Goal: Contribute content: Add original content to the website for others to see

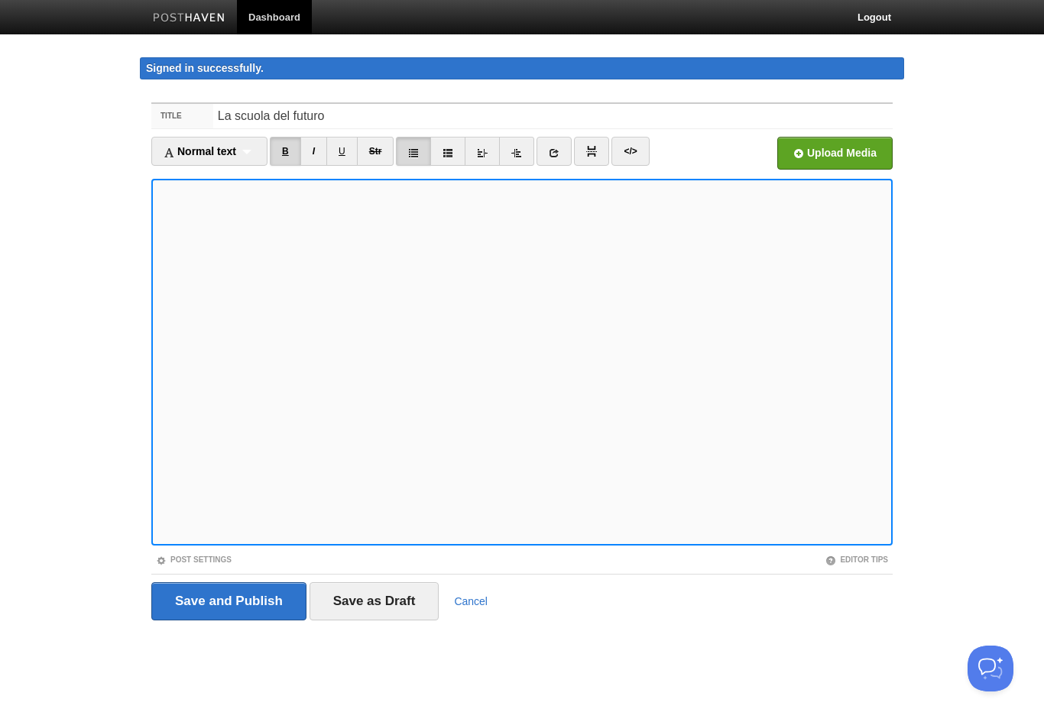
click at [289, 160] on link "B" at bounding box center [285, 151] width 31 height 29
click at [289, 154] on link "B" at bounding box center [285, 151] width 31 height 29
click at [72, 413] on body "Dashboard Logout Signed in successfully. Signed in successfully. × Your Sites B…" at bounding box center [522, 339] width 1044 height 678
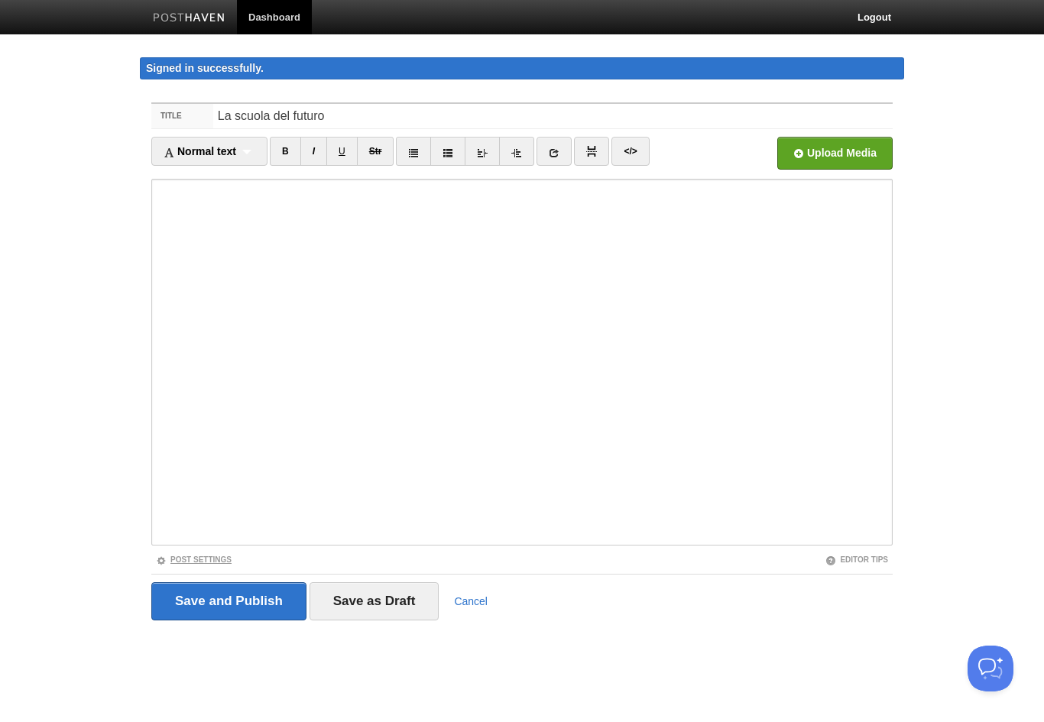
click at [167, 559] on link "Post Settings" at bounding box center [194, 559] width 76 height 8
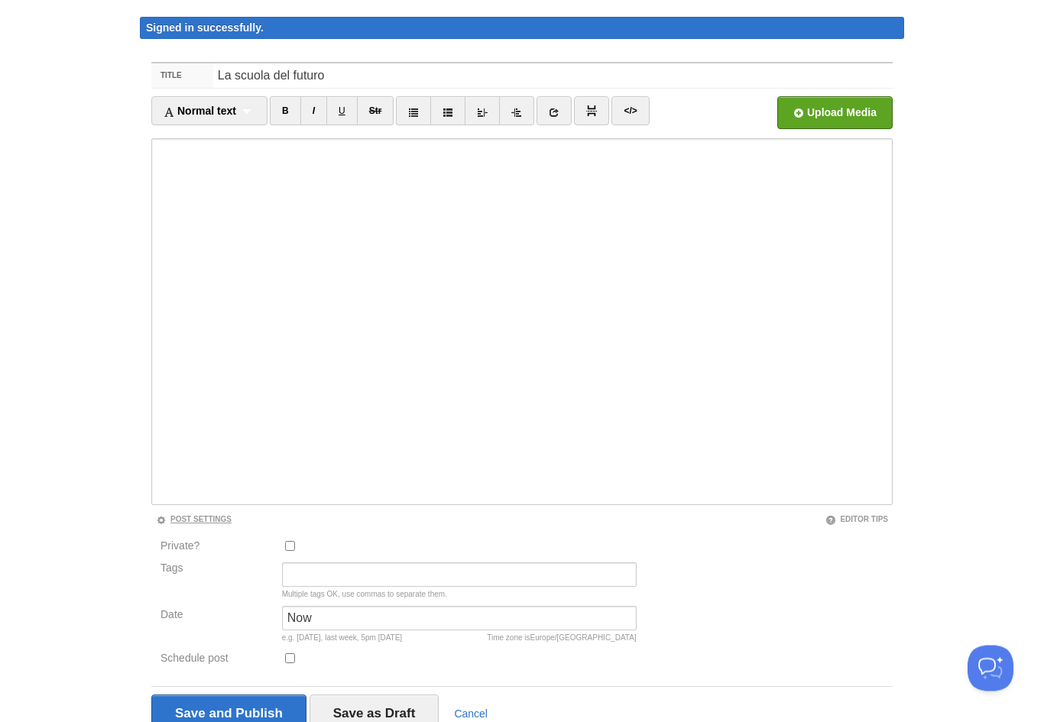
scroll to position [85, 0]
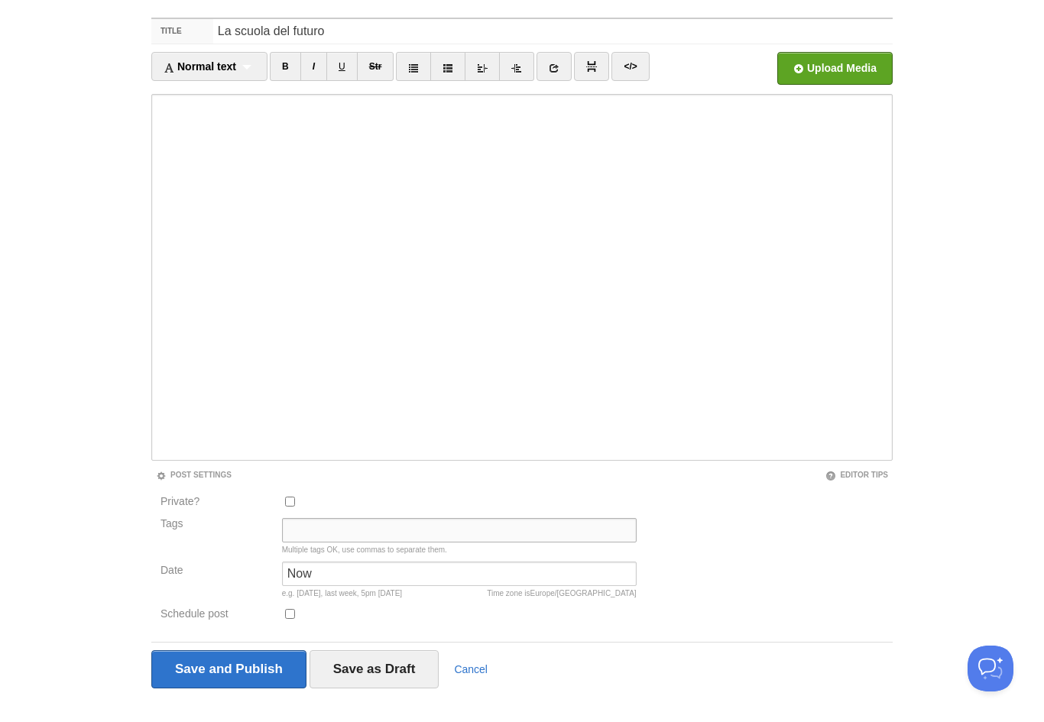
click at [312, 520] on input "Tags" at bounding box center [459, 530] width 355 height 24
type input "Filosofia"
click at [177, 669] on input "Save and Publish" at bounding box center [228, 669] width 155 height 38
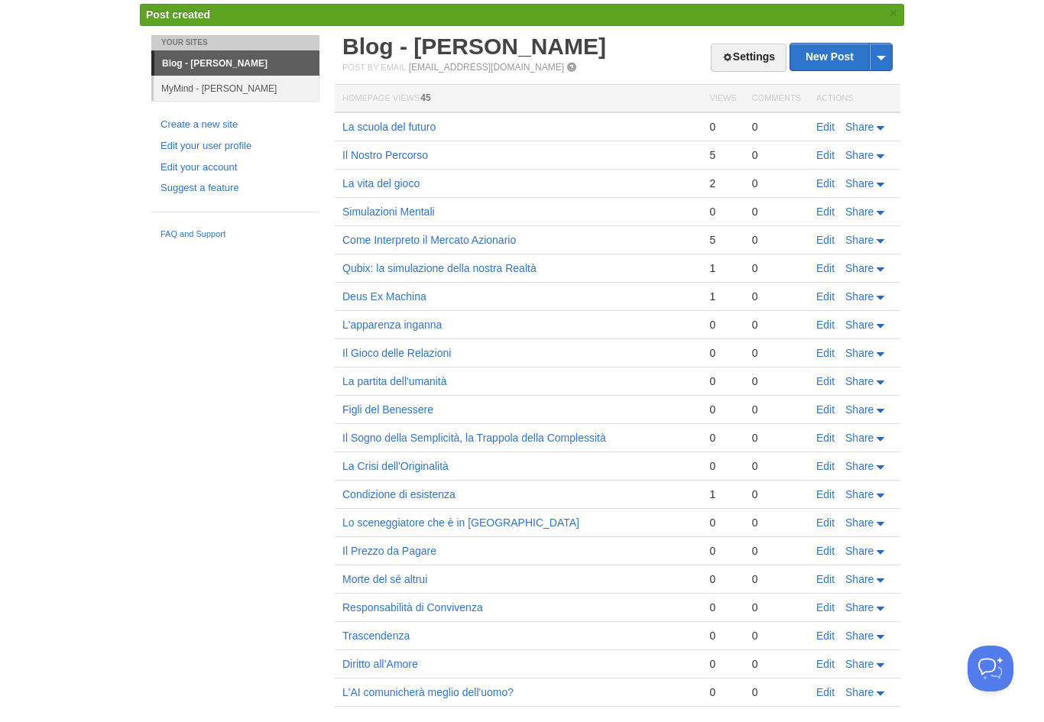
scroll to position [66, 0]
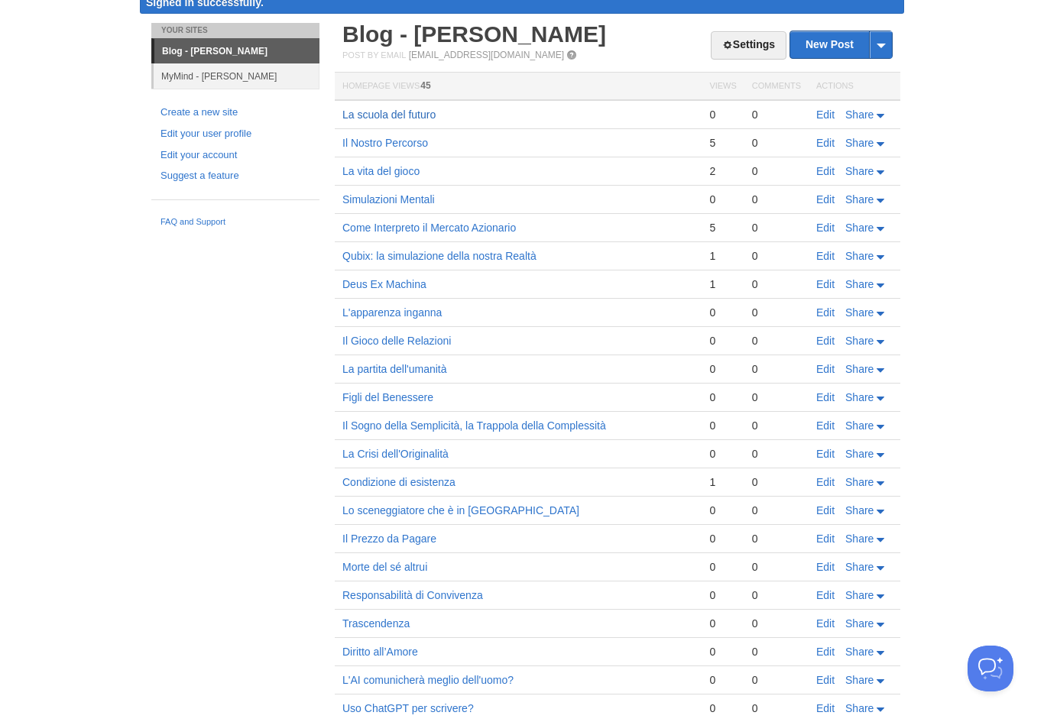
click at [368, 114] on link "La scuola del futuro" at bounding box center [388, 114] width 93 height 12
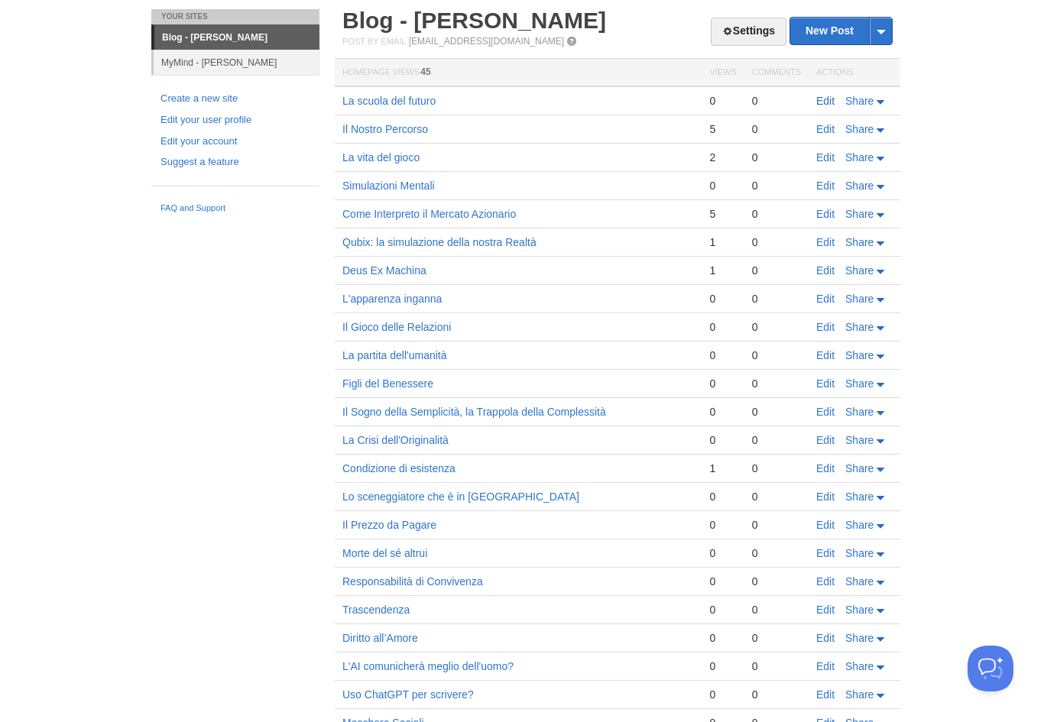
click at [825, 99] on link "Edit" at bounding box center [825, 101] width 18 height 12
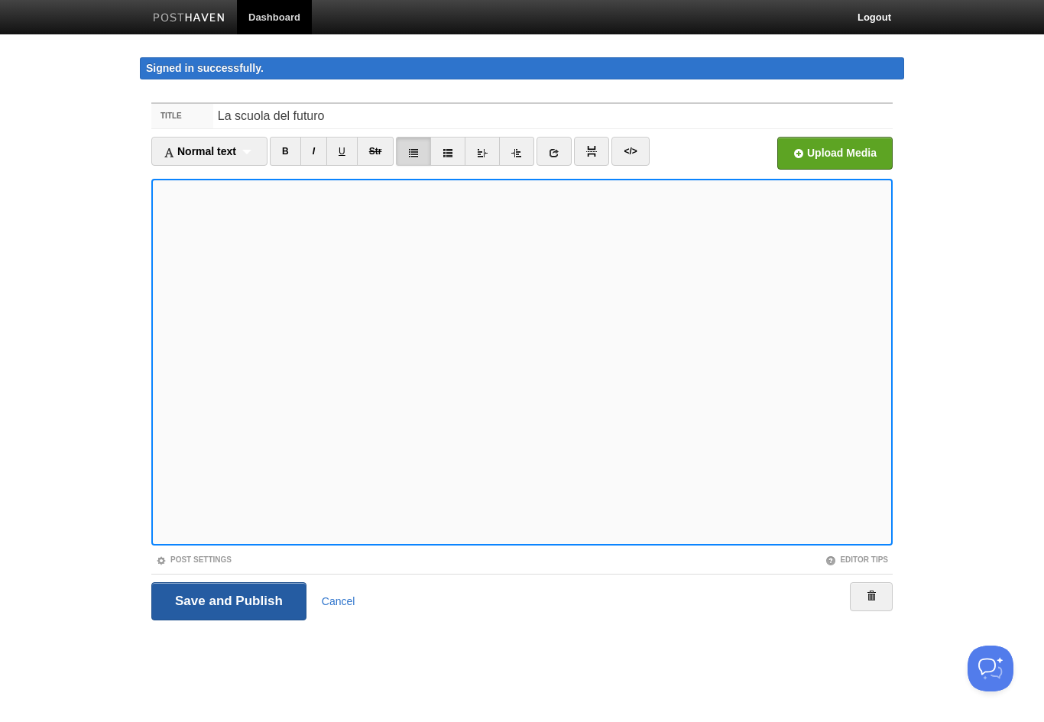
click at [170, 601] on input "Save and Publish" at bounding box center [228, 601] width 155 height 38
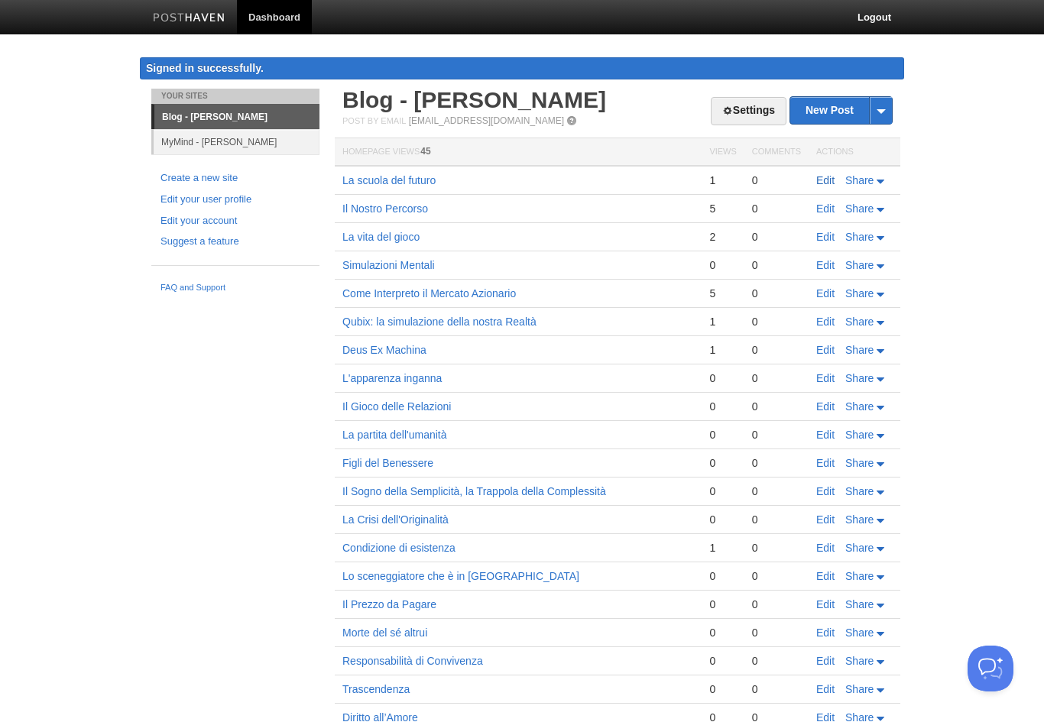
click at [824, 180] on link "Edit" at bounding box center [825, 180] width 18 height 12
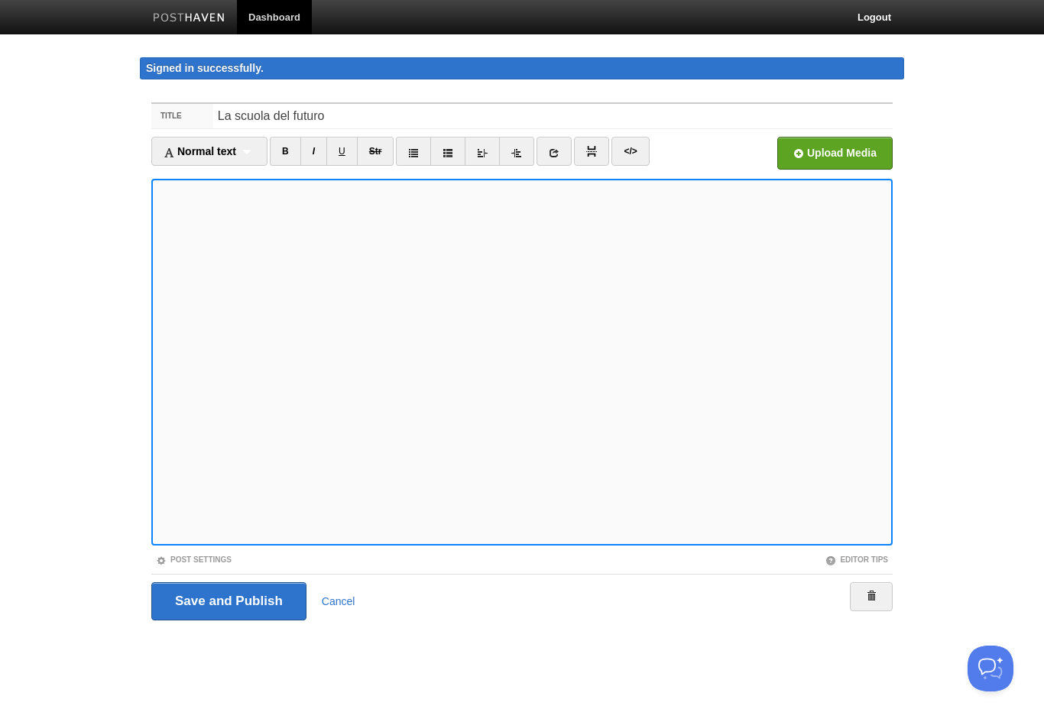
click at [996, 212] on body "Dashboard Logout Signed in successfully. Signed in successfully. × Post created…" at bounding box center [522, 339] width 1044 height 678
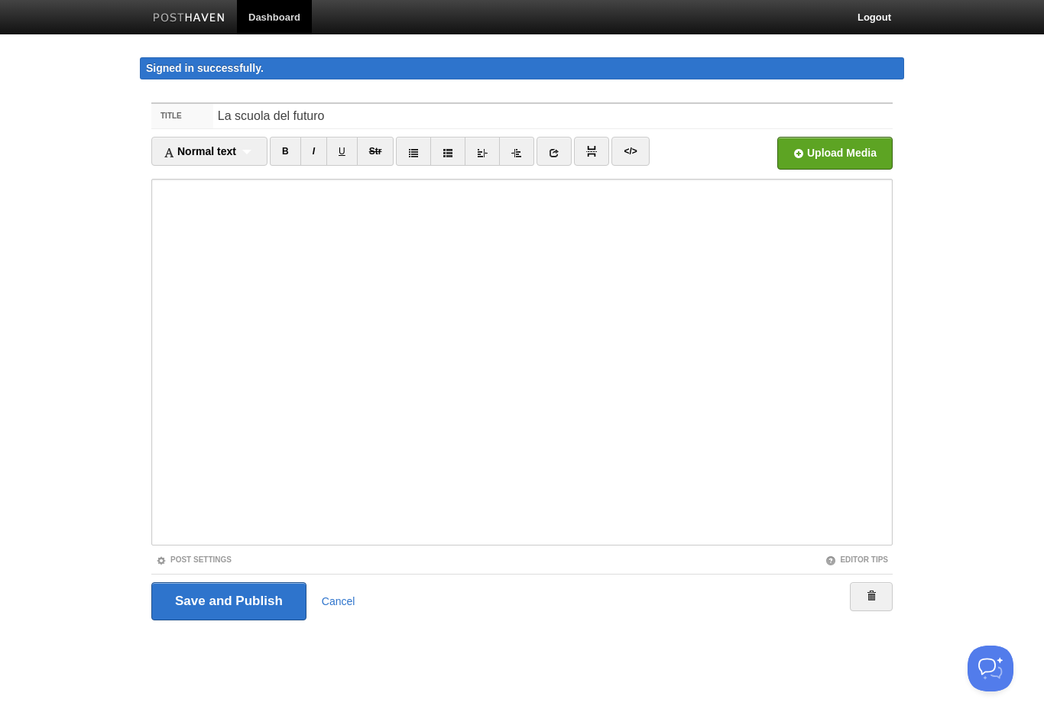
click at [262, 10] on link "Dashboard" at bounding box center [274, 17] width 75 height 34
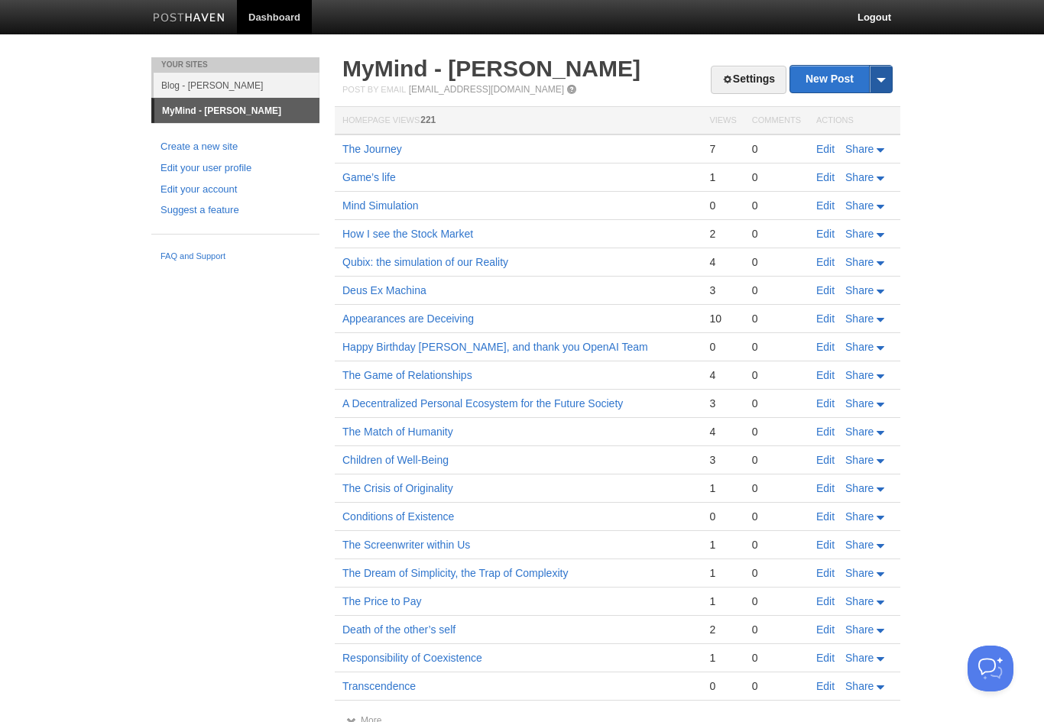
click at [876, 77] on span at bounding box center [880, 79] width 23 height 27
click at [848, 105] on link "by Web" at bounding box center [841, 103] width 102 height 23
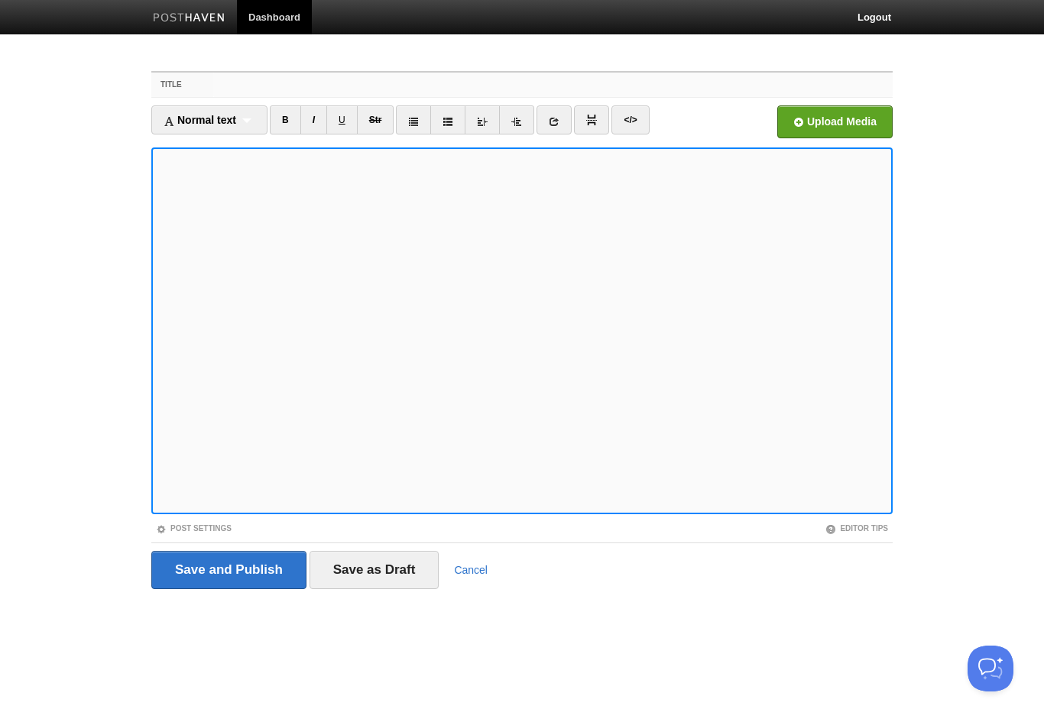
click at [546, 85] on input "Title" at bounding box center [552, 85] width 679 height 24
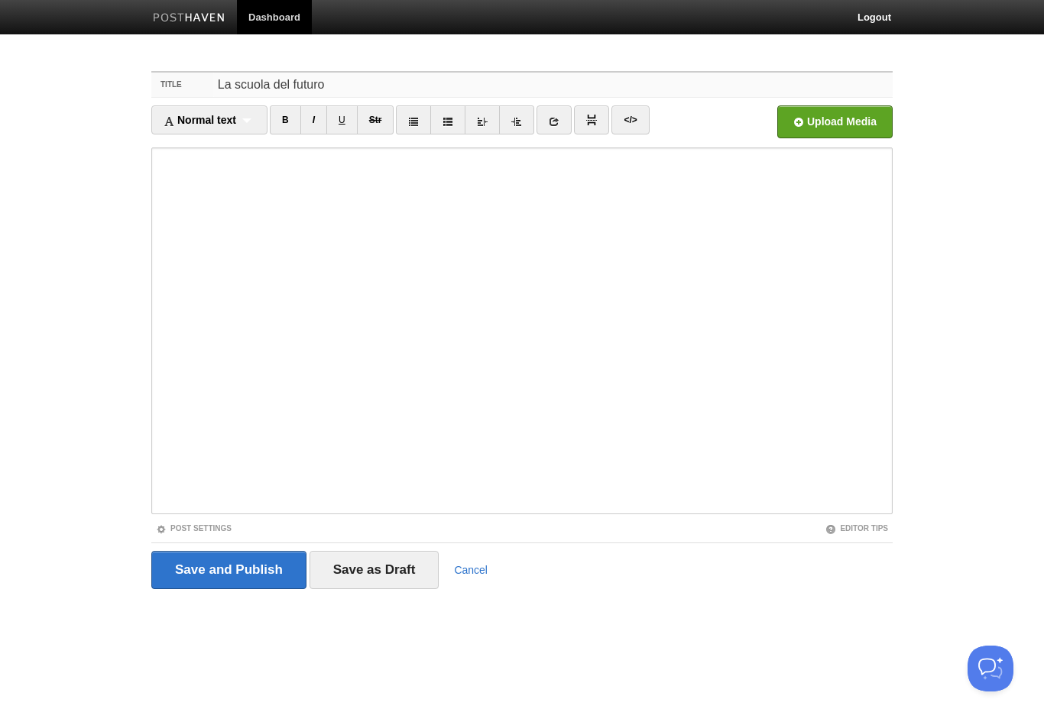
click at [225, 85] on input "La scuola del futuro" at bounding box center [552, 85] width 679 height 24
click at [225, 84] on input "La scuola del futuro" at bounding box center [552, 85] width 679 height 24
type input "The school of the future"
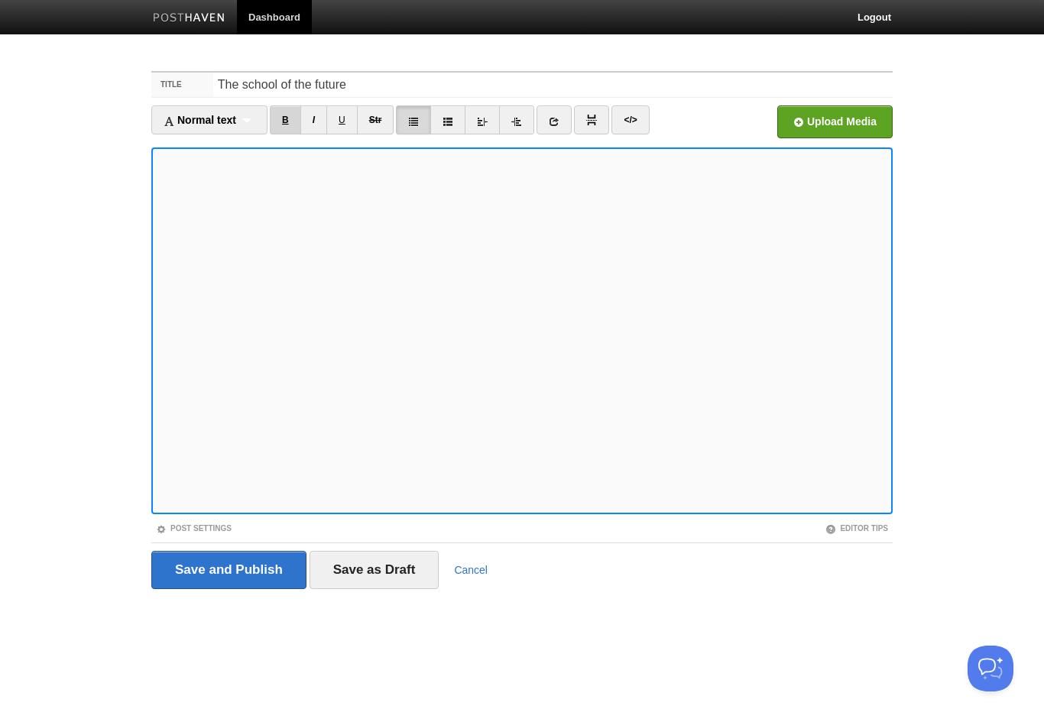
click at [290, 122] on link "B" at bounding box center [285, 119] width 31 height 29
click at [293, 121] on link "B" at bounding box center [285, 119] width 31 height 29
click at [296, 116] on link "B" at bounding box center [285, 119] width 31 height 29
click at [300, 123] on link "B" at bounding box center [285, 119] width 31 height 29
click at [288, 121] on link "B" at bounding box center [285, 119] width 31 height 29
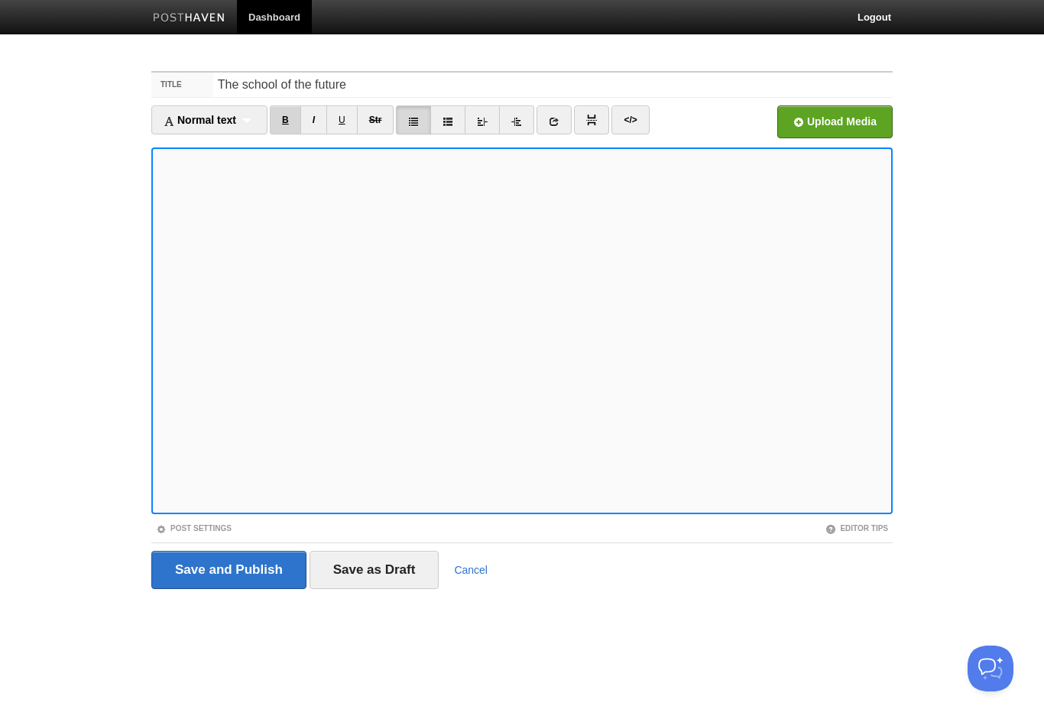
click at [289, 116] on link "B" at bounding box center [285, 119] width 31 height 29
click at [286, 112] on link "B" at bounding box center [285, 119] width 31 height 29
click at [280, 119] on link "B" at bounding box center [285, 119] width 31 height 29
click at [293, 116] on link "B" at bounding box center [285, 119] width 31 height 29
click at [293, 125] on link "B" at bounding box center [285, 119] width 31 height 29
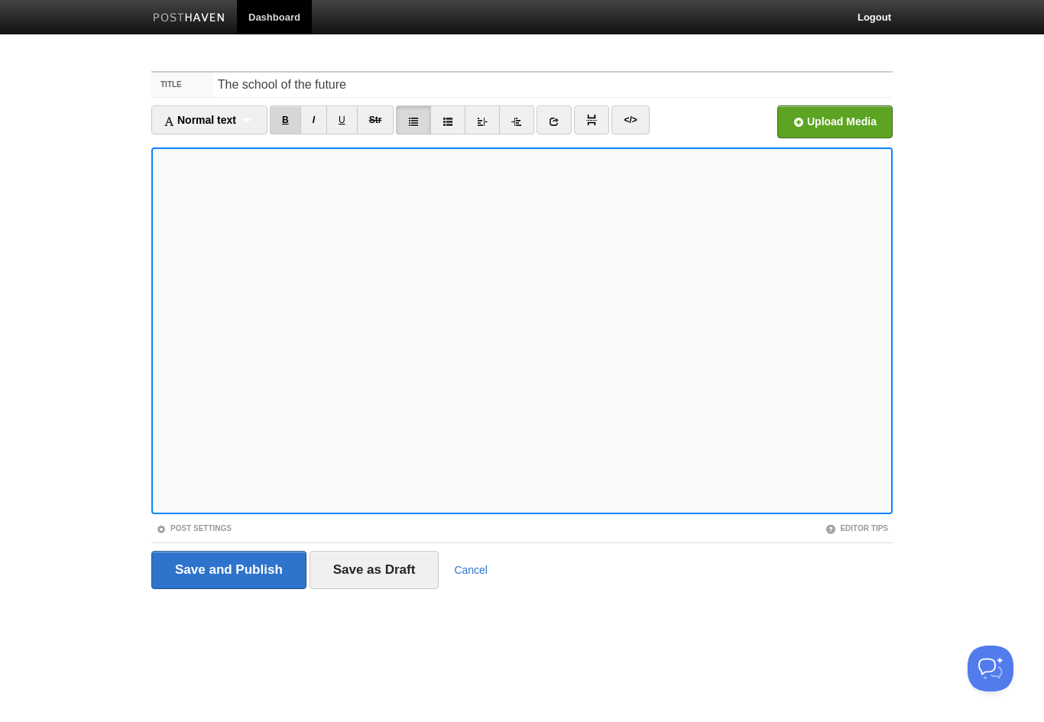
click at [297, 123] on link "B" at bounding box center [285, 119] width 31 height 29
click at [290, 126] on link "B" at bounding box center [285, 119] width 31 height 29
click at [295, 129] on link "B" at bounding box center [285, 119] width 31 height 29
click at [285, 112] on link "B" at bounding box center [285, 119] width 31 height 29
click at [198, 524] on link "Post Settings" at bounding box center [194, 528] width 76 height 8
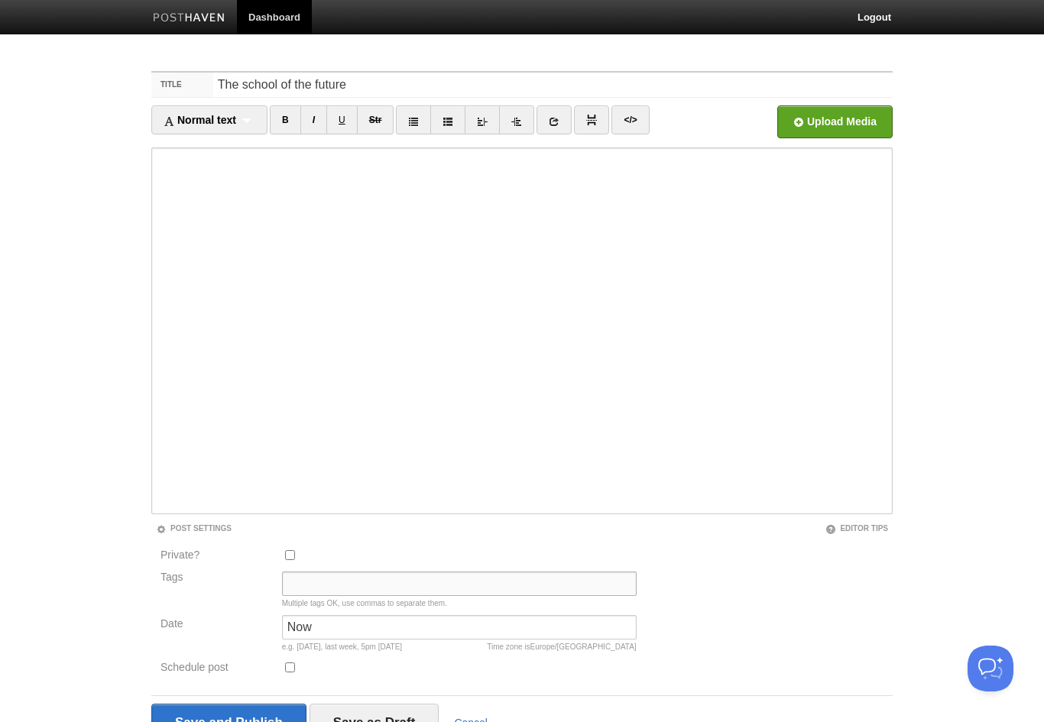
click at [363, 585] on input "Tags" at bounding box center [459, 584] width 355 height 24
type input "Philosophy"
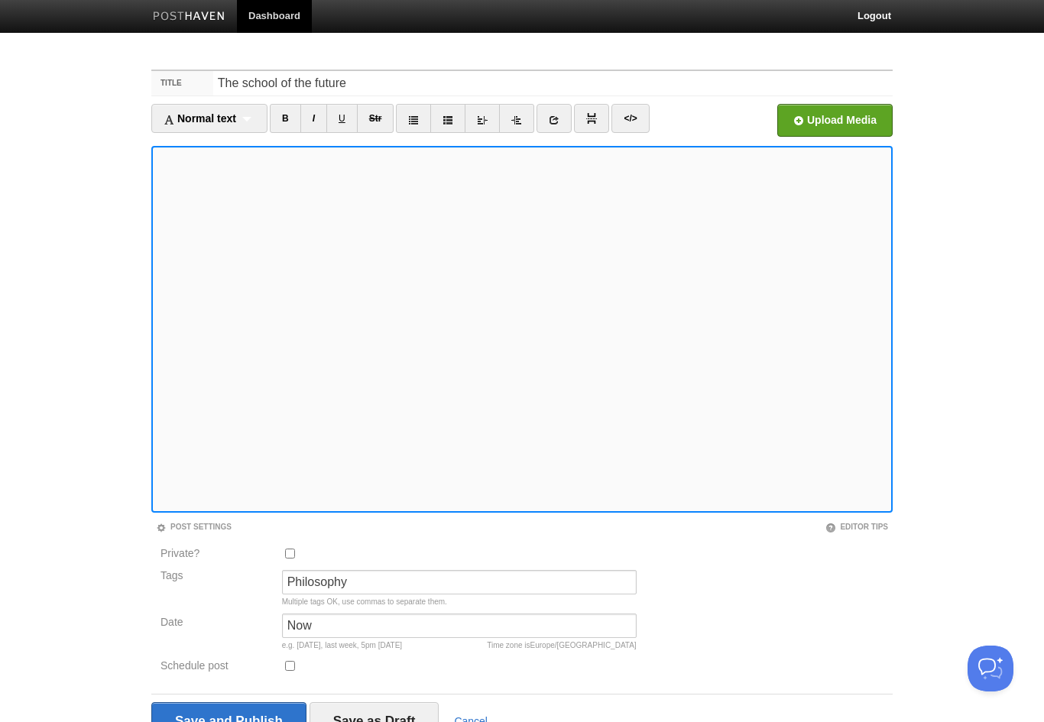
scroll to position [53, 0]
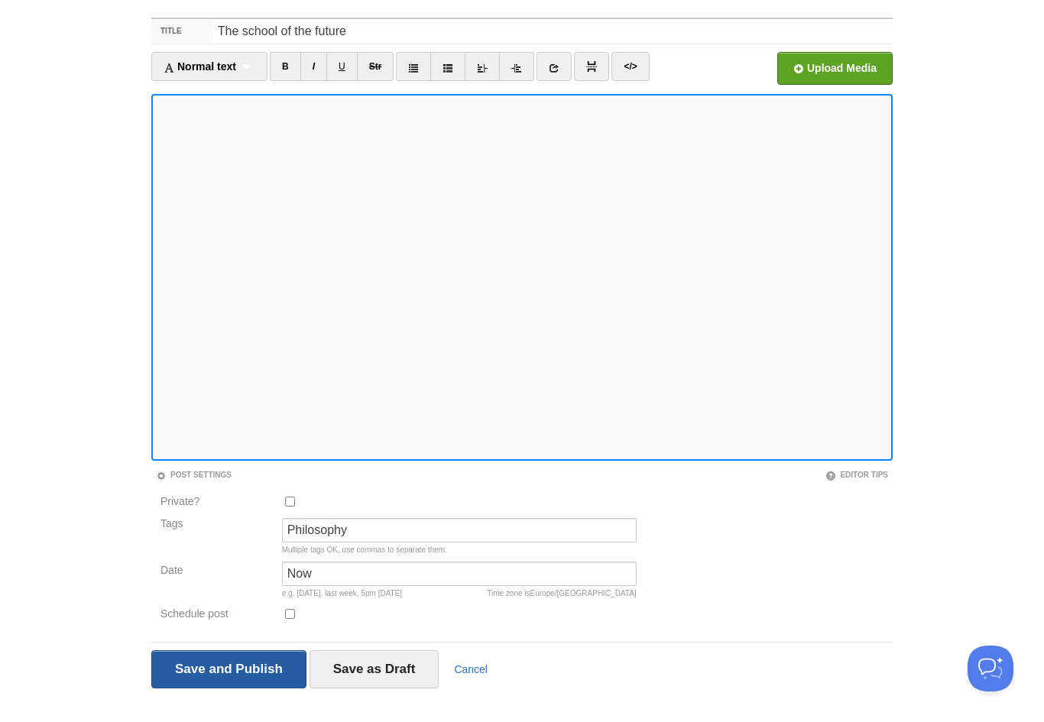
click at [236, 668] on input "Save and Publish" at bounding box center [228, 669] width 155 height 38
